Goal: Task Accomplishment & Management: Manage account settings

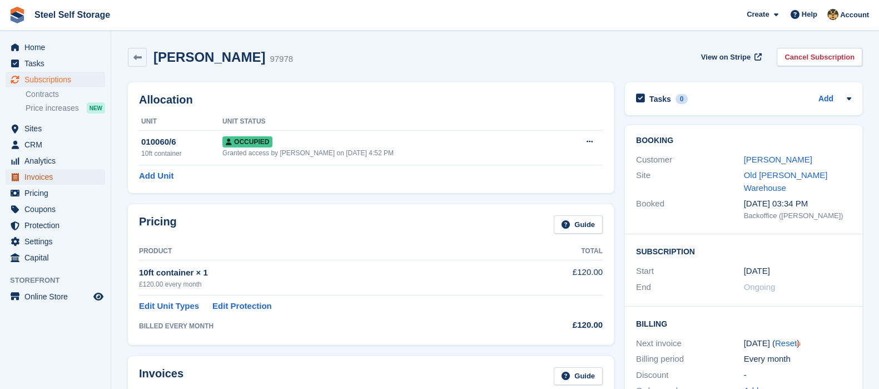
click at [61, 174] on span "Invoices" at bounding box center [57, 177] width 67 height 16
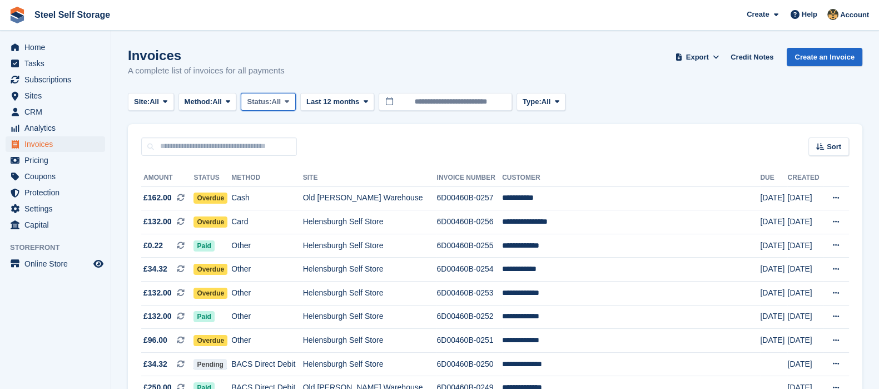
click at [277, 107] on span "All" at bounding box center [276, 101] width 9 height 11
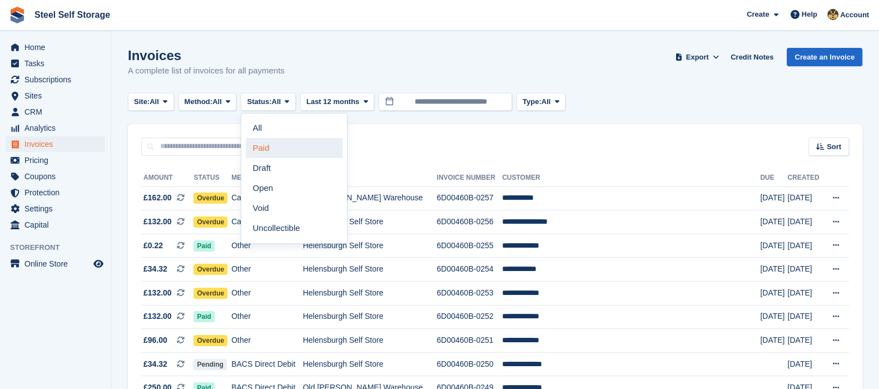
click at [277, 141] on link "Paid" at bounding box center [294, 148] width 97 height 20
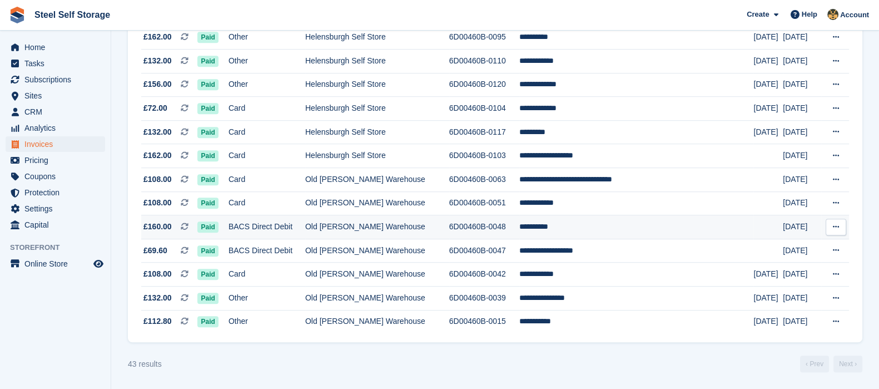
scroll to position [878, 0]
